Goal: Find specific page/section: Find specific page/section

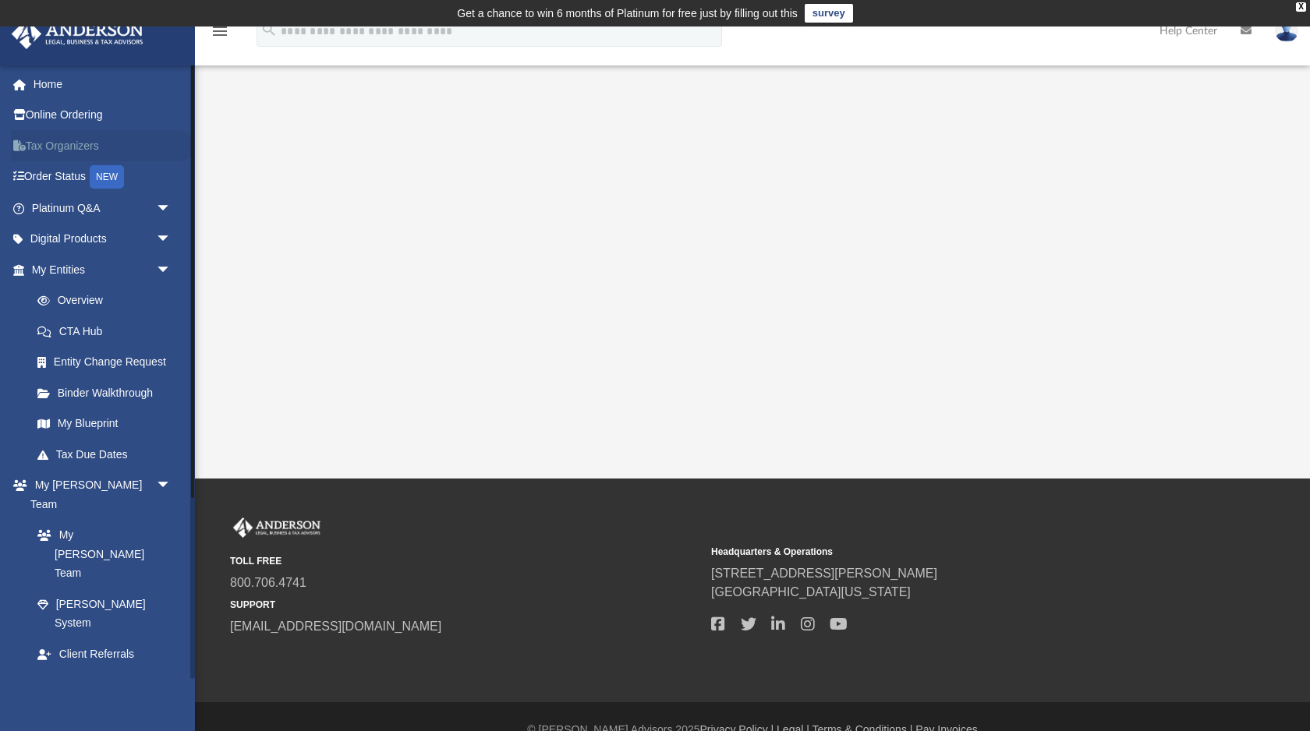
click at [90, 143] on link "Tax Organizers" at bounding box center [103, 145] width 184 height 31
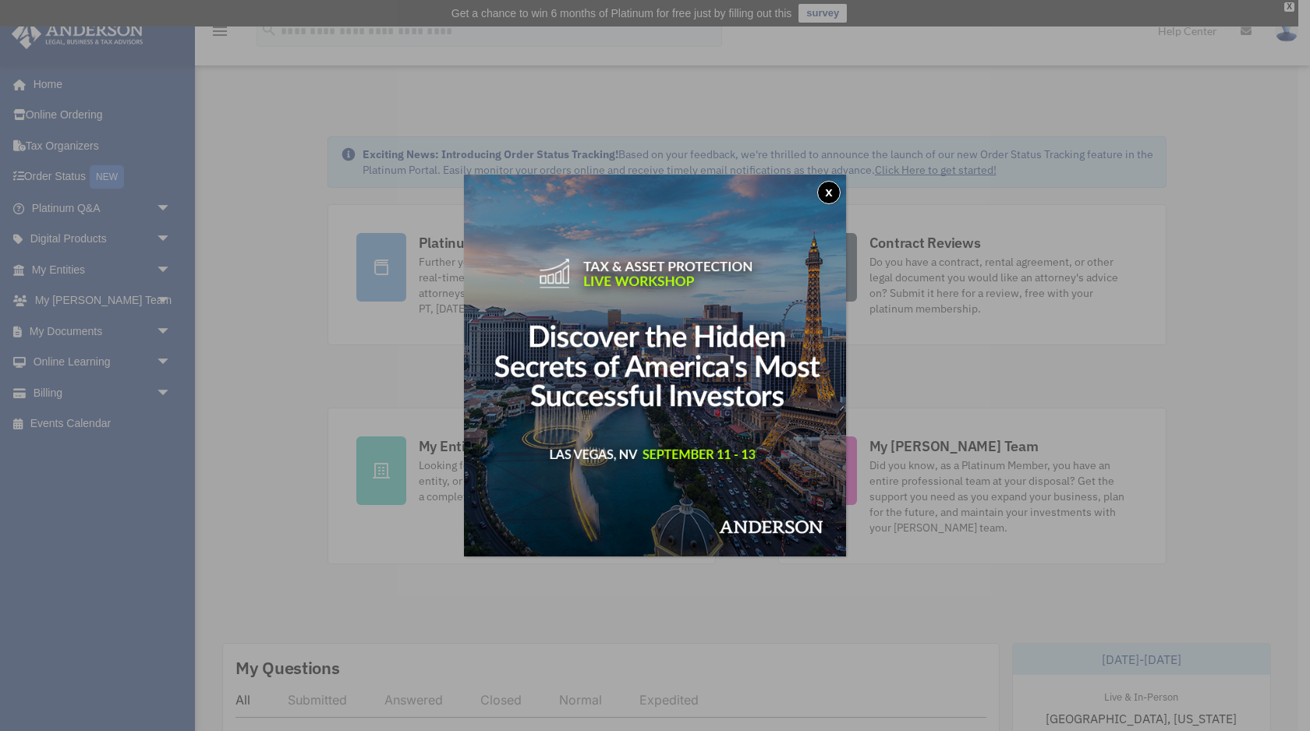
click at [835, 194] on button "x" at bounding box center [828, 192] width 23 height 23
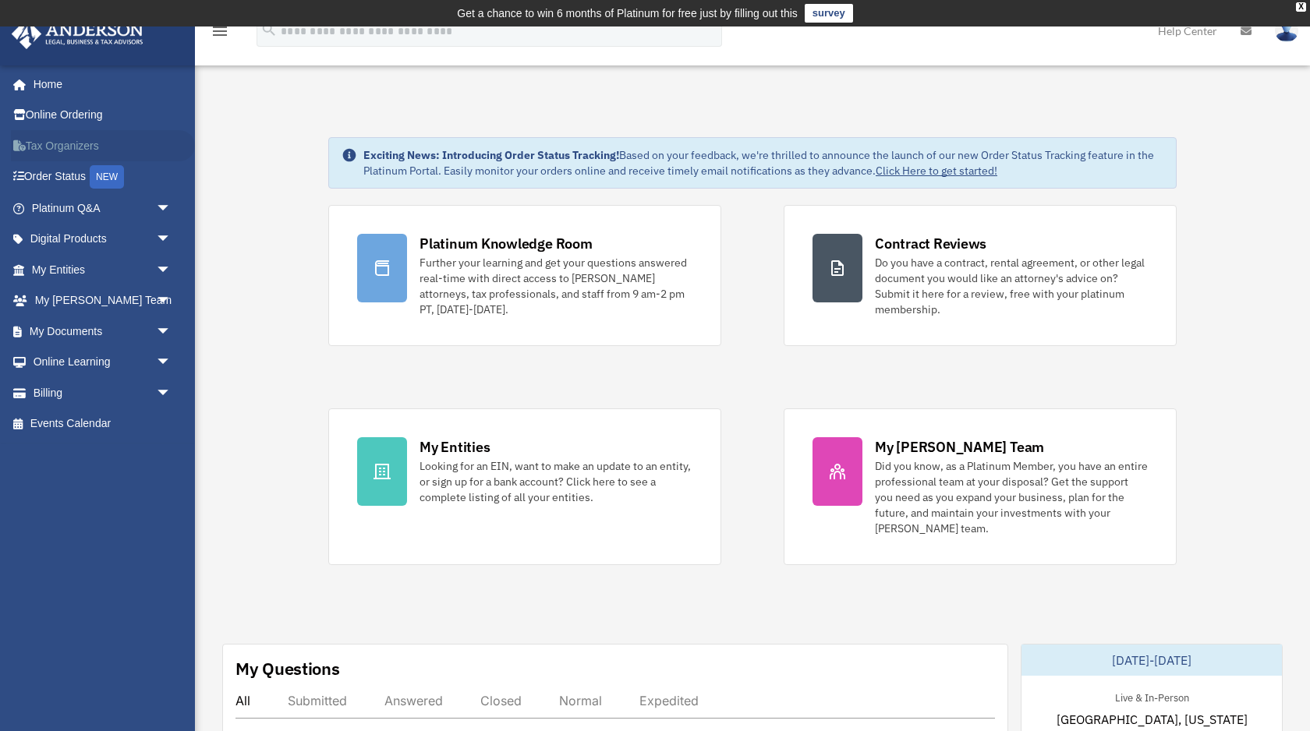
click at [71, 143] on link "Tax Organizers" at bounding box center [103, 145] width 184 height 31
